Goal: Task Accomplishment & Management: Use online tool/utility

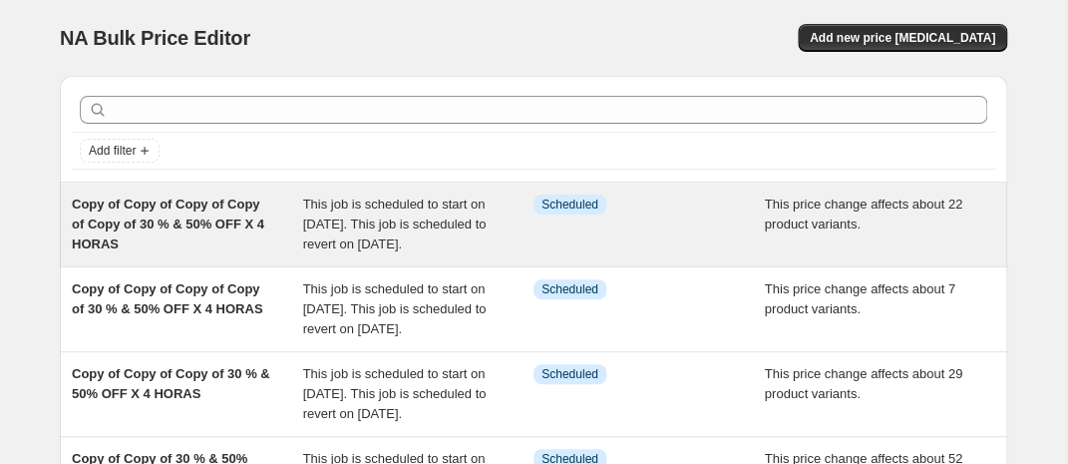
click at [368, 210] on span "This job is scheduled to start on [DATE]. This job is scheduled to revert on [D…" at bounding box center [394, 223] width 183 height 55
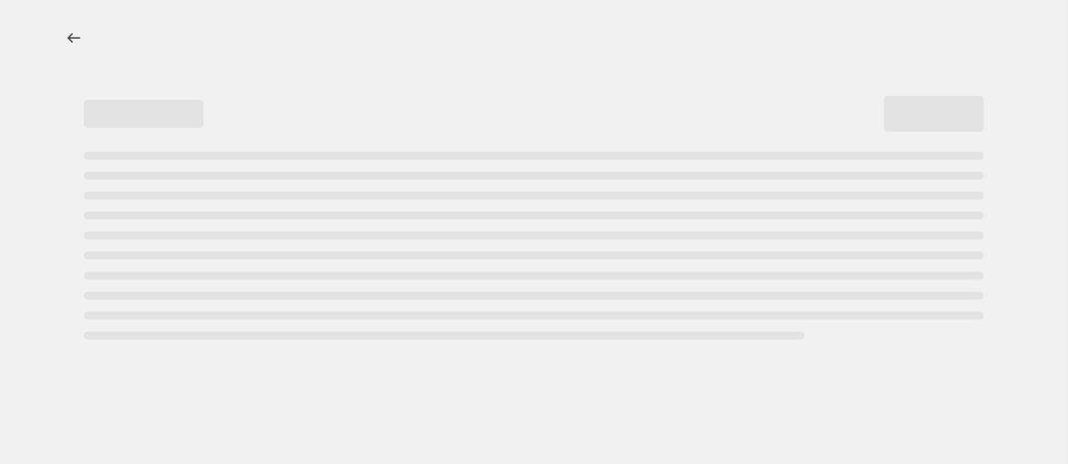
select select "pcap"
select select "no_change"
select select "collection"
select select "product_status"
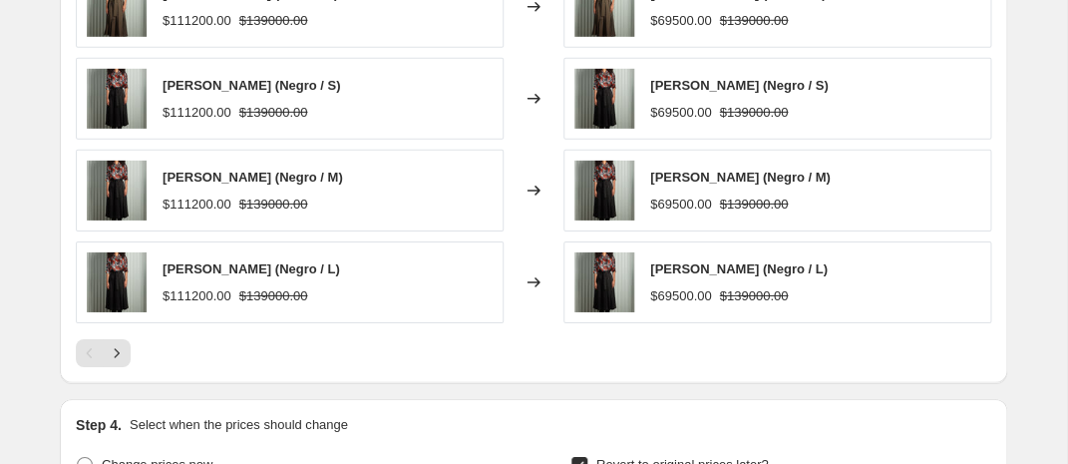
scroll to position [1701, 0]
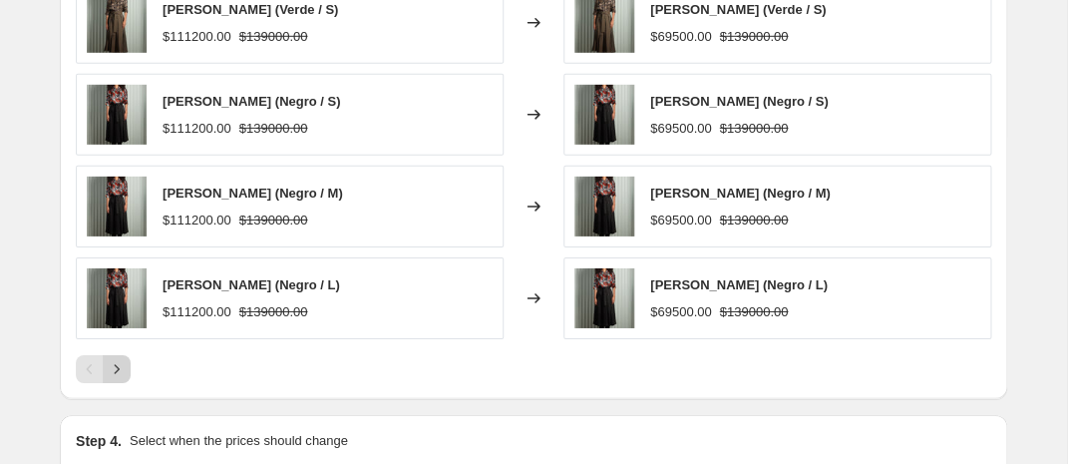
click at [119, 370] on icon "Next" at bounding box center [117, 369] width 5 height 9
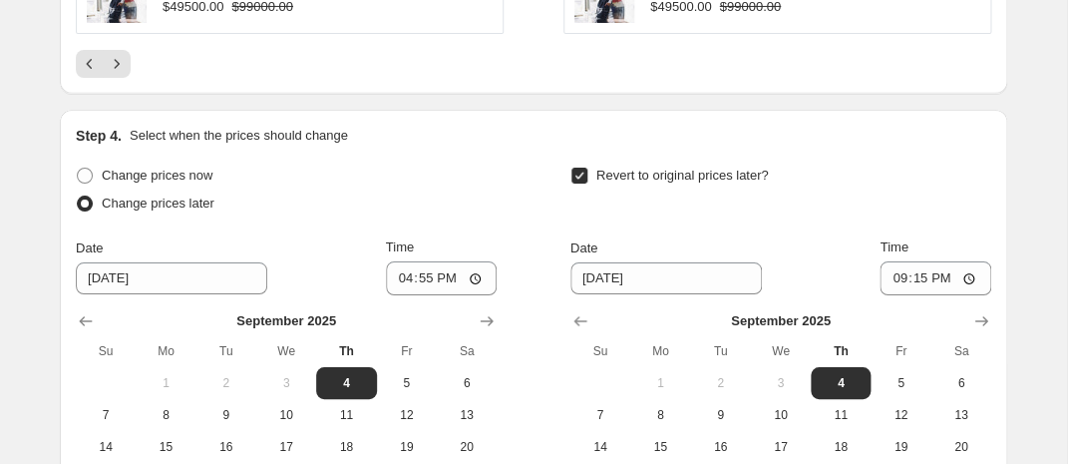
scroll to position [2061, 0]
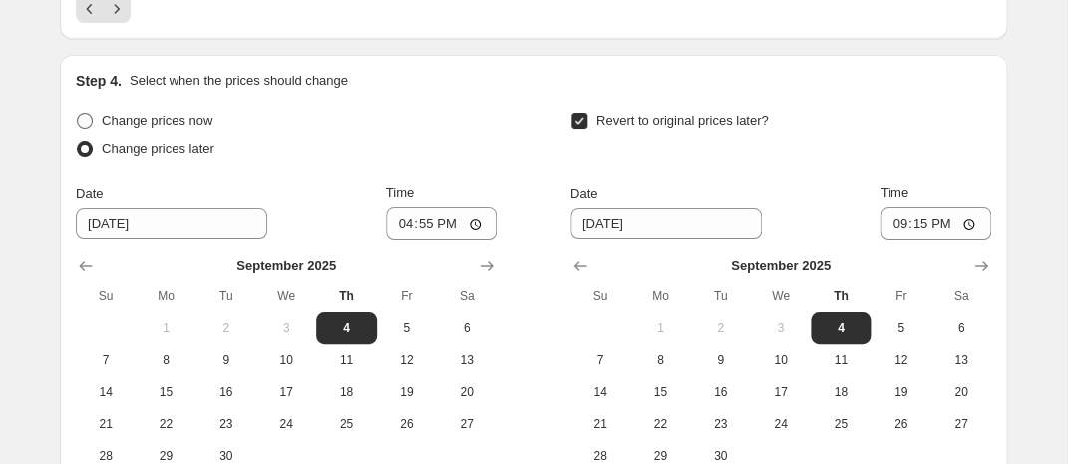
click at [87, 119] on span at bounding box center [85, 121] width 16 height 16
click at [78, 114] on input "Change prices now" at bounding box center [77, 113] width 1 height 1
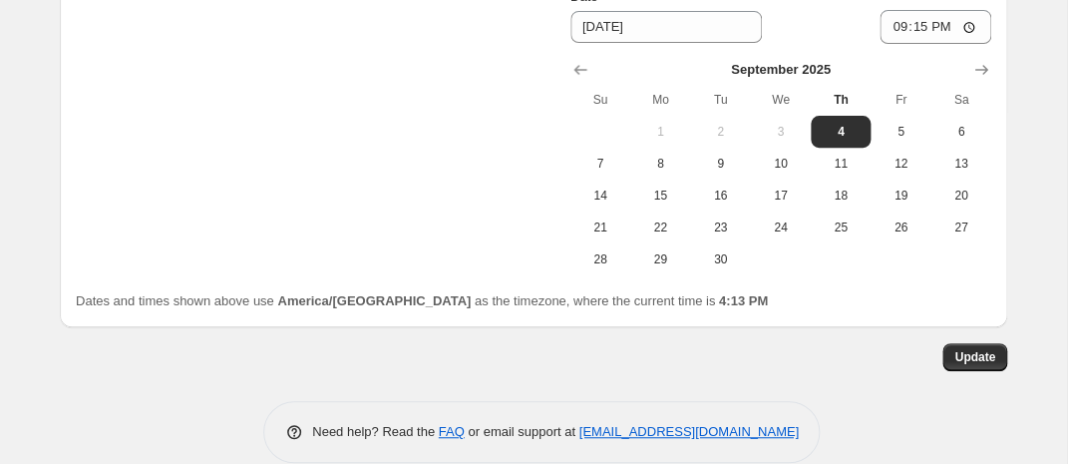
scroll to position [2285, 0]
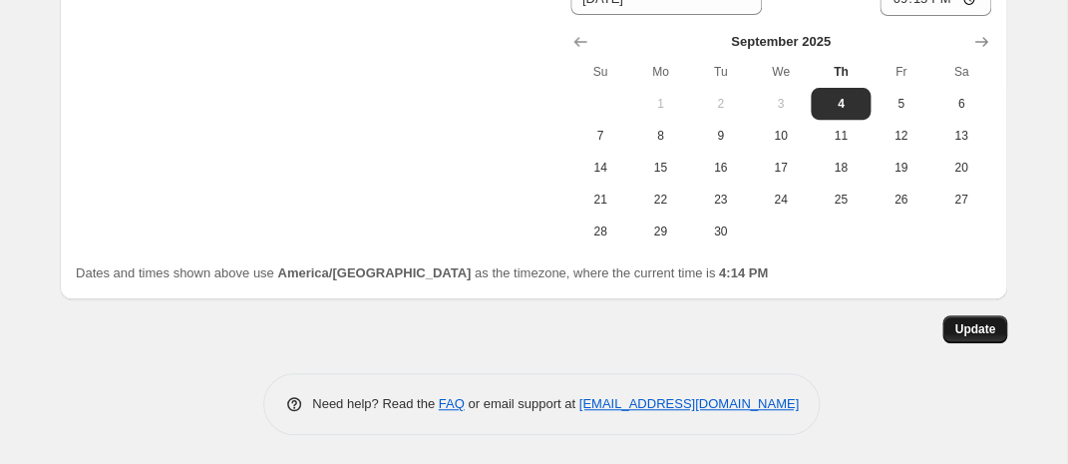
click at [967, 324] on span "Update" at bounding box center [974, 329] width 41 height 16
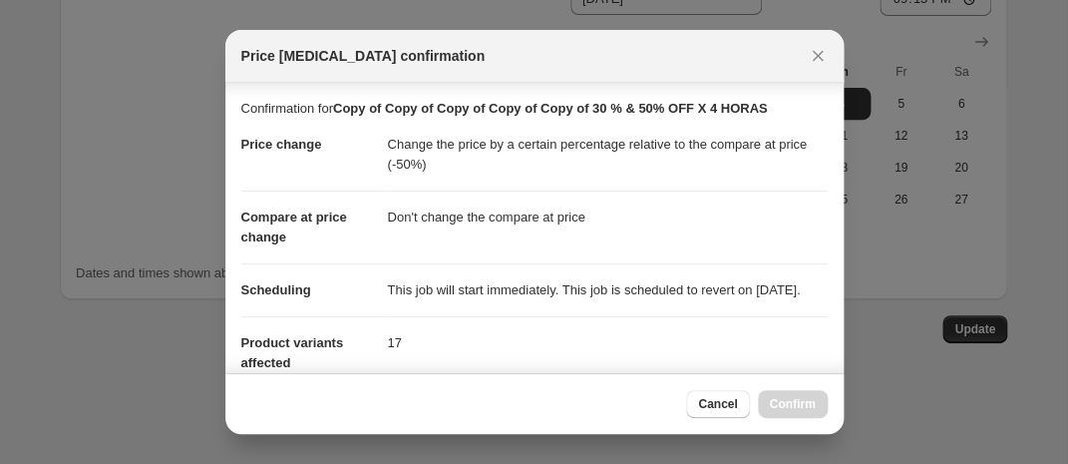
scroll to position [437, 0]
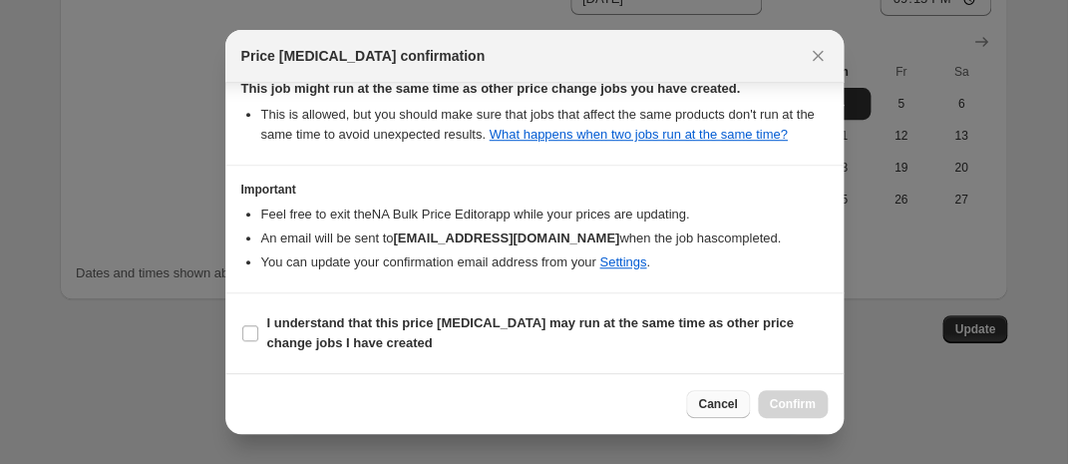
click at [701, 403] on span "Cancel" at bounding box center [717, 404] width 39 height 16
radio input "false"
radio input "true"
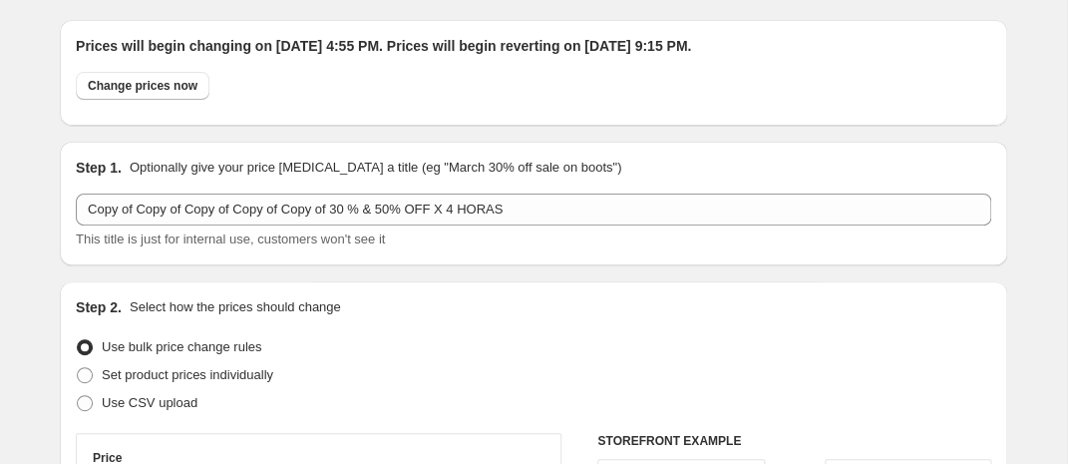
scroll to position [0, 0]
